Goal: Information Seeking & Learning: Check status

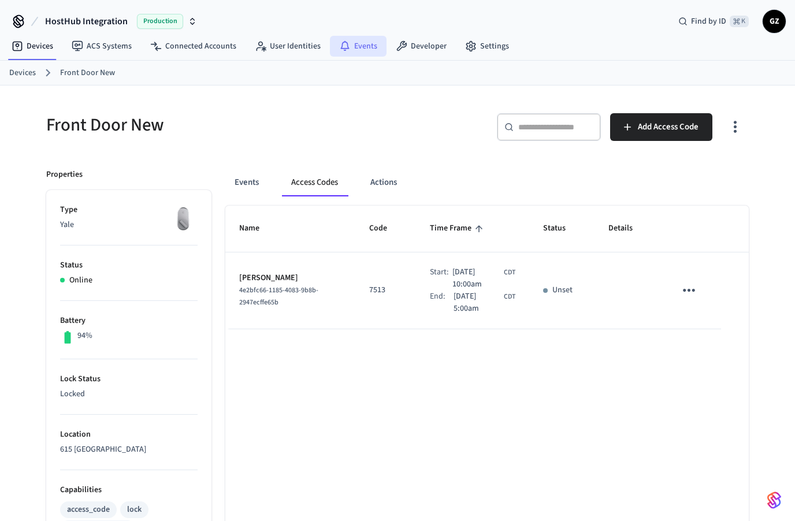
click at [342, 50] on icon at bounding box center [345, 46] width 12 height 12
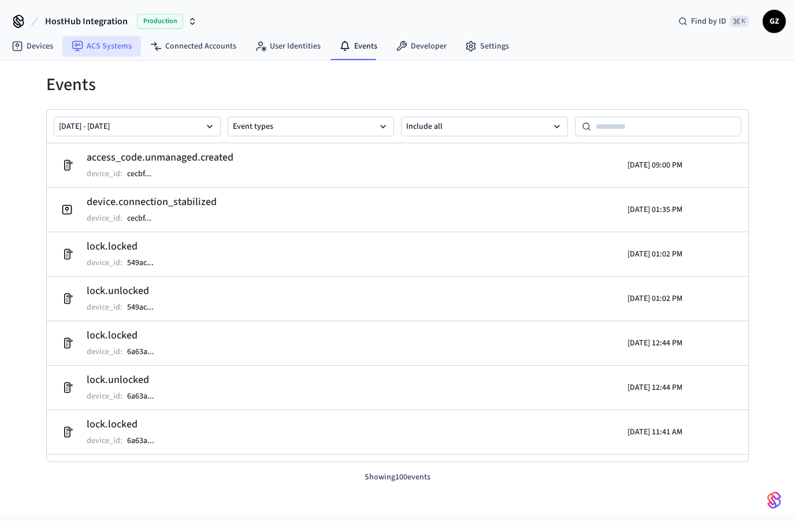
click at [100, 49] on link "ACS Systems" at bounding box center [101, 46] width 79 height 21
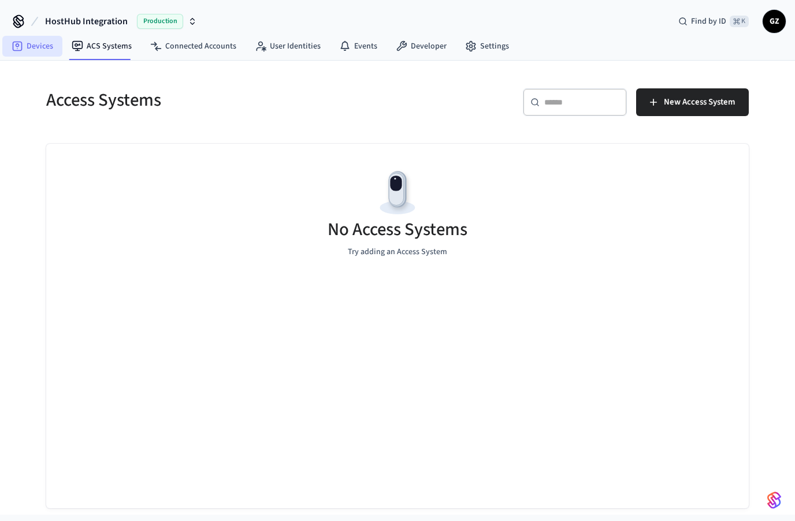
click at [30, 44] on link "Devices" at bounding box center [32, 46] width 60 height 21
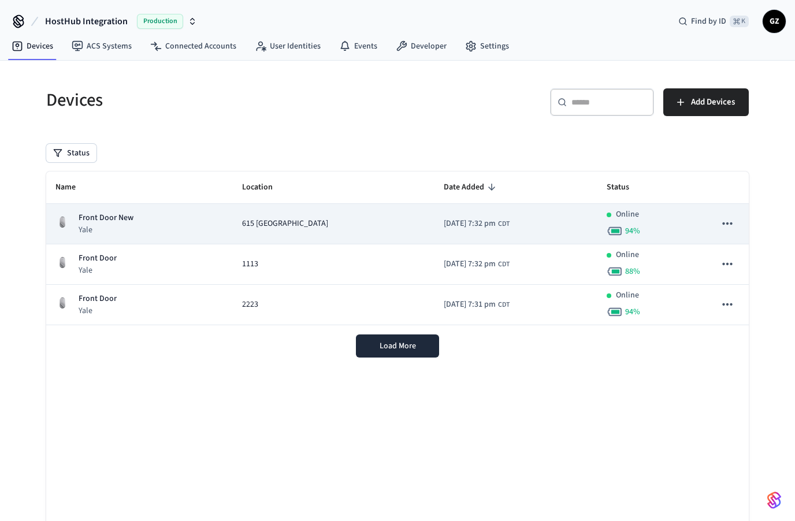
click at [533, 217] on td "2025/10/03 at 7:32 pm CDT" at bounding box center [515, 224] width 163 height 40
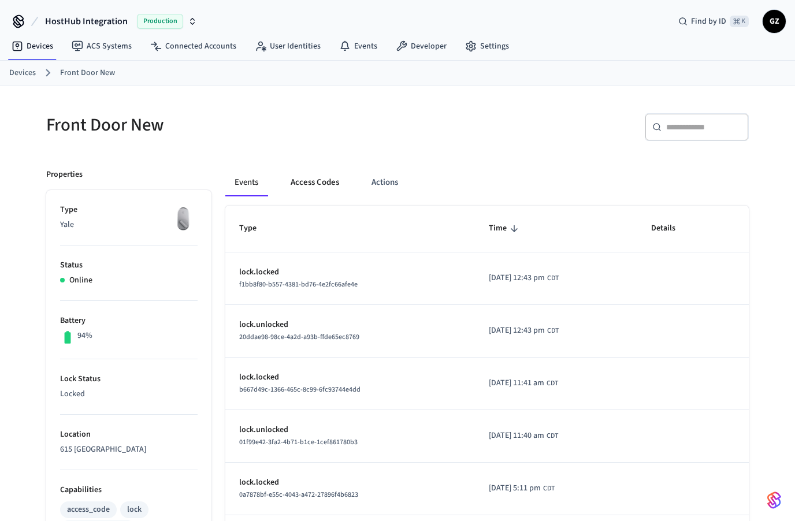
click at [318, 183] on button "Access Codes" at bounding box center [314, 183] width 67 height 28
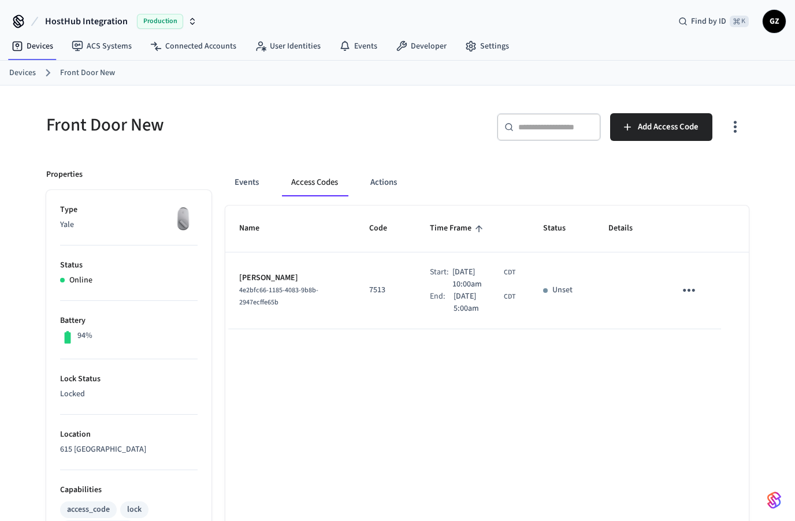
click at [29, 75] on link "Devices" at bounding box center [22, 73] width 27 height 12
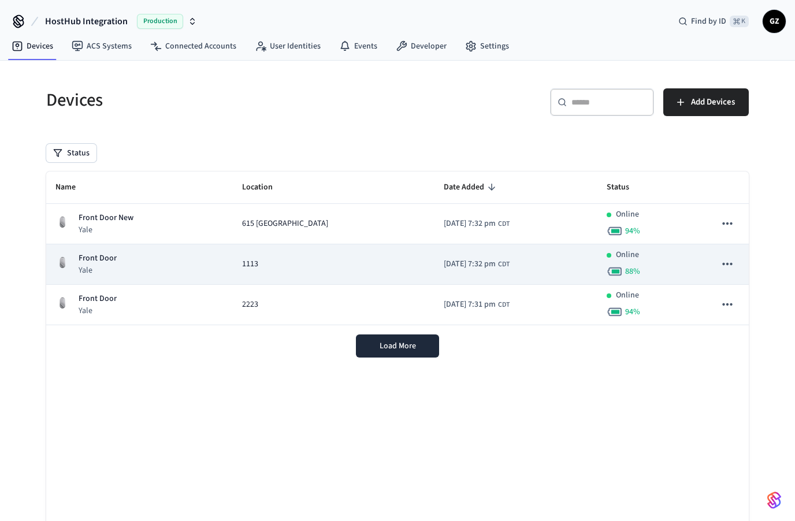
click at [282, 266] on div "1113" at bounding box center [334, 264] width 184 height 12
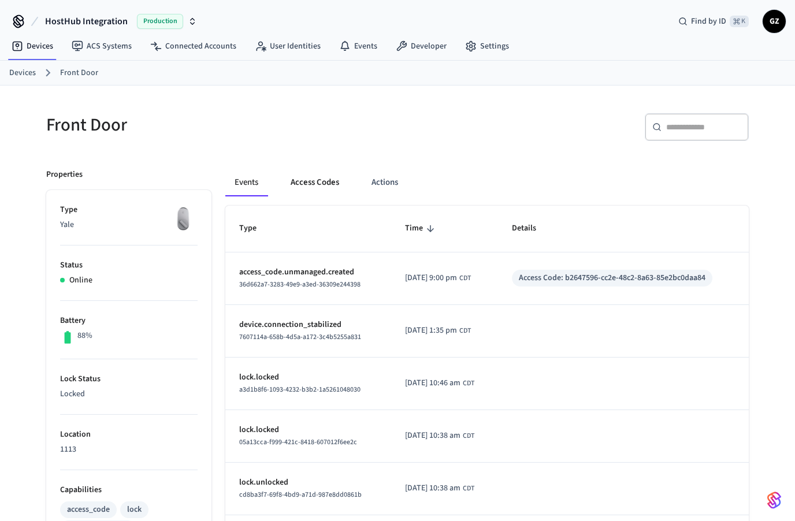
click at [313, 176] on button "Access Codes" at bounding box center [314, 183] width 67 height 28
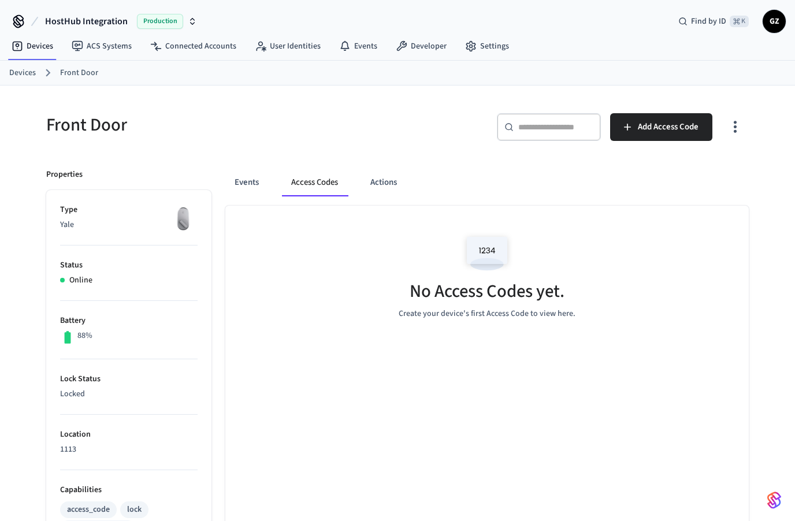
click at [26, 71] on link "Devices" at bounding box center [22, 73] width 27 height 12
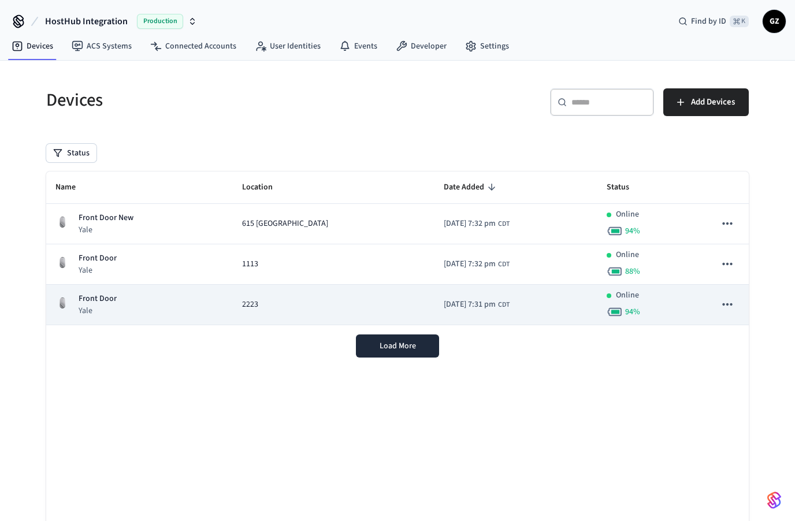
click at [251, 305] on span "2223" at bounding box center [250, 305] width 16 height 12
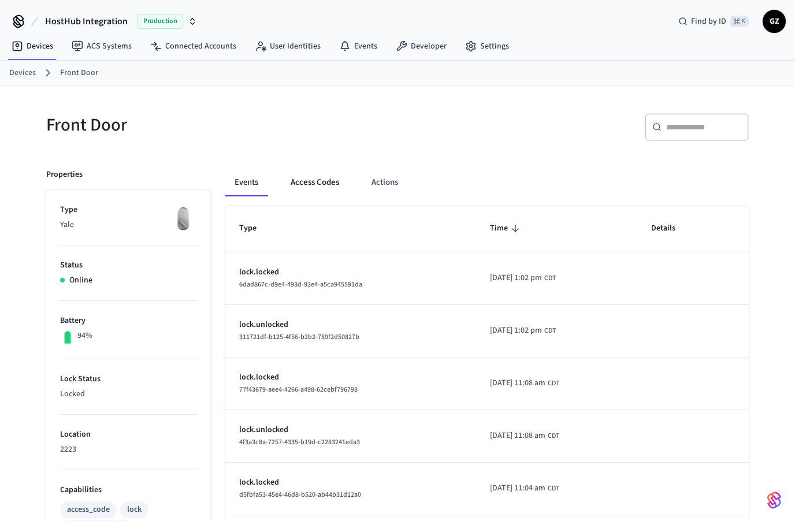
click at [321, 184] on button "Access Codes" at bounding box center [314, 183] width 67 height 28
click at [317, 180] on button "Access Codes" at bounding box center [314, 183] width 67 height 28
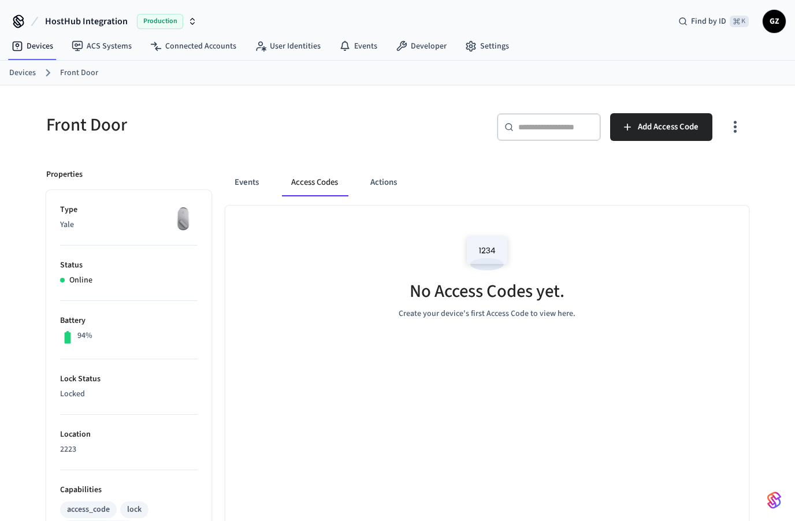
click at [296, 151] on div "Front Door ​ ​ Add Access Code Properties Type Yale Status Online Battery 94% L…" at bounding box center [397, 471] width 721 height 745
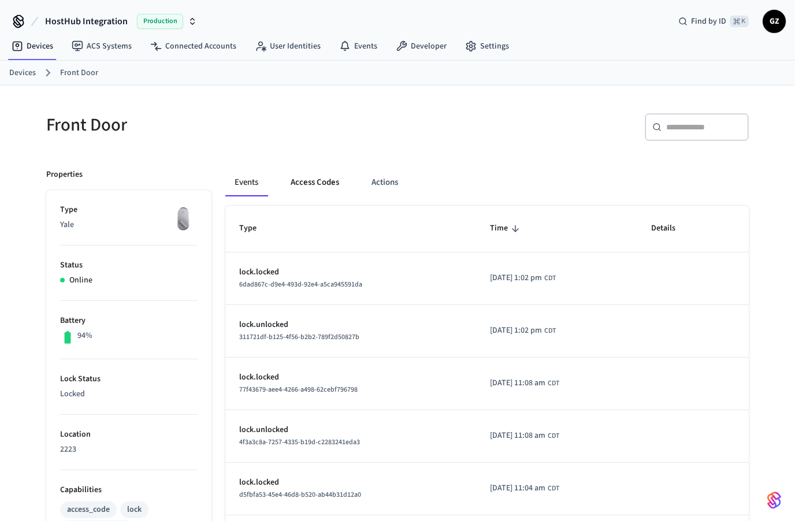
click at [324, 182] on button "Access Codes" at bounding box center [314, 183] width 67 height 28
